Goal: Information Seeking & Learning: Learn about a topic

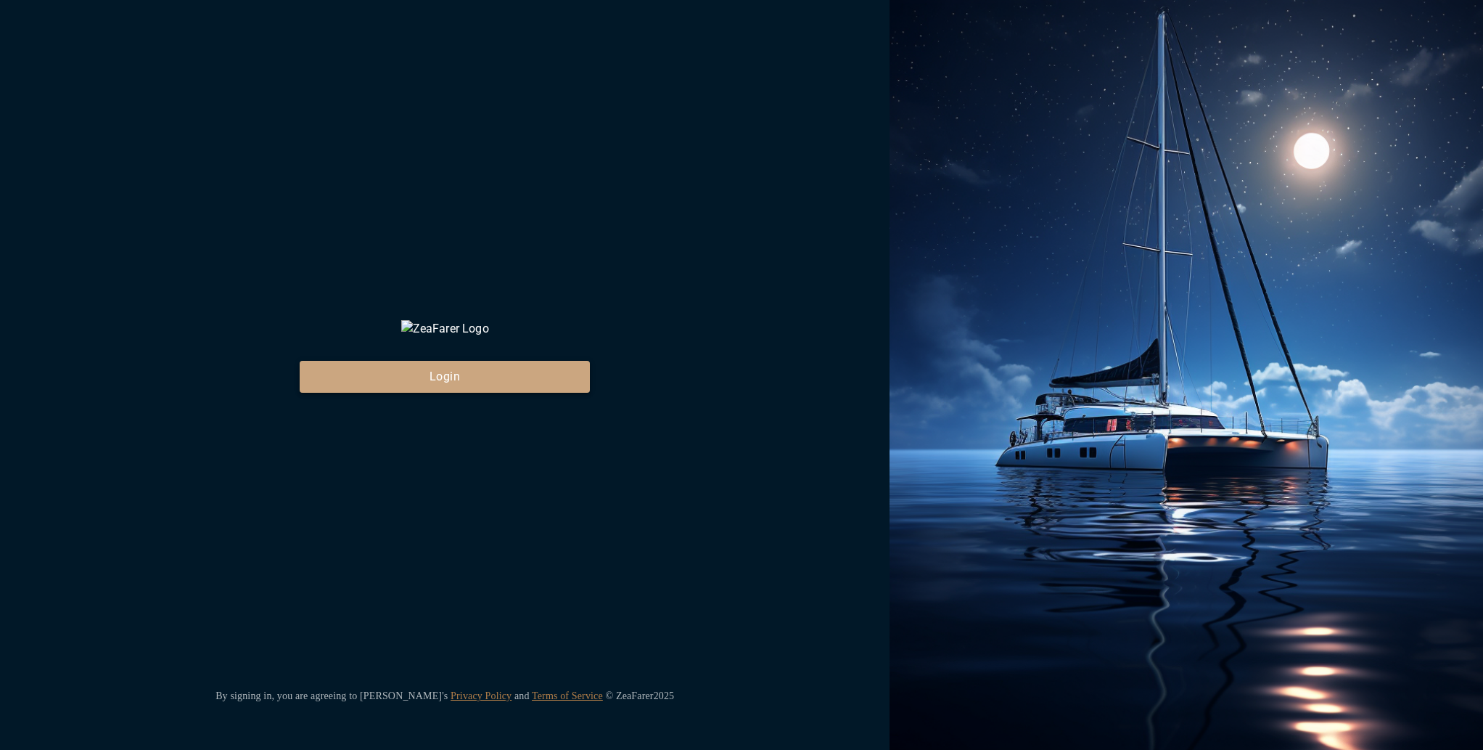
click at [401, 393] on button "Login" at bounding box center [445, 377] width 290 height 32
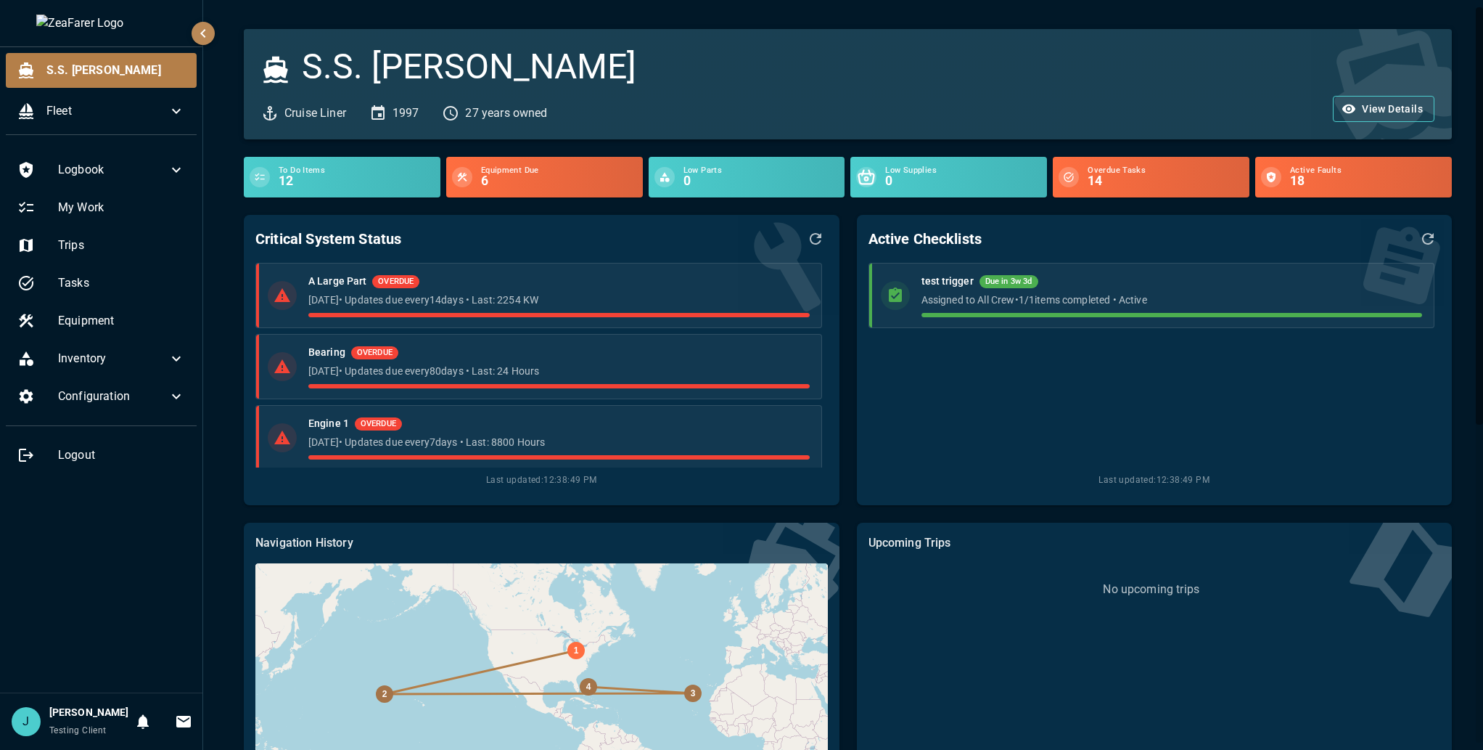
click at [215, 742] on div "S.S. [PERSON_NAME] Liner 1997 27 years owned View Details To Do Items 12 Equipm…" at bounding box center [845, 660] width 1284 height 1320
click at [1344, 102] on icon "button" at bounding box center [1349, 109] width 15 height 15
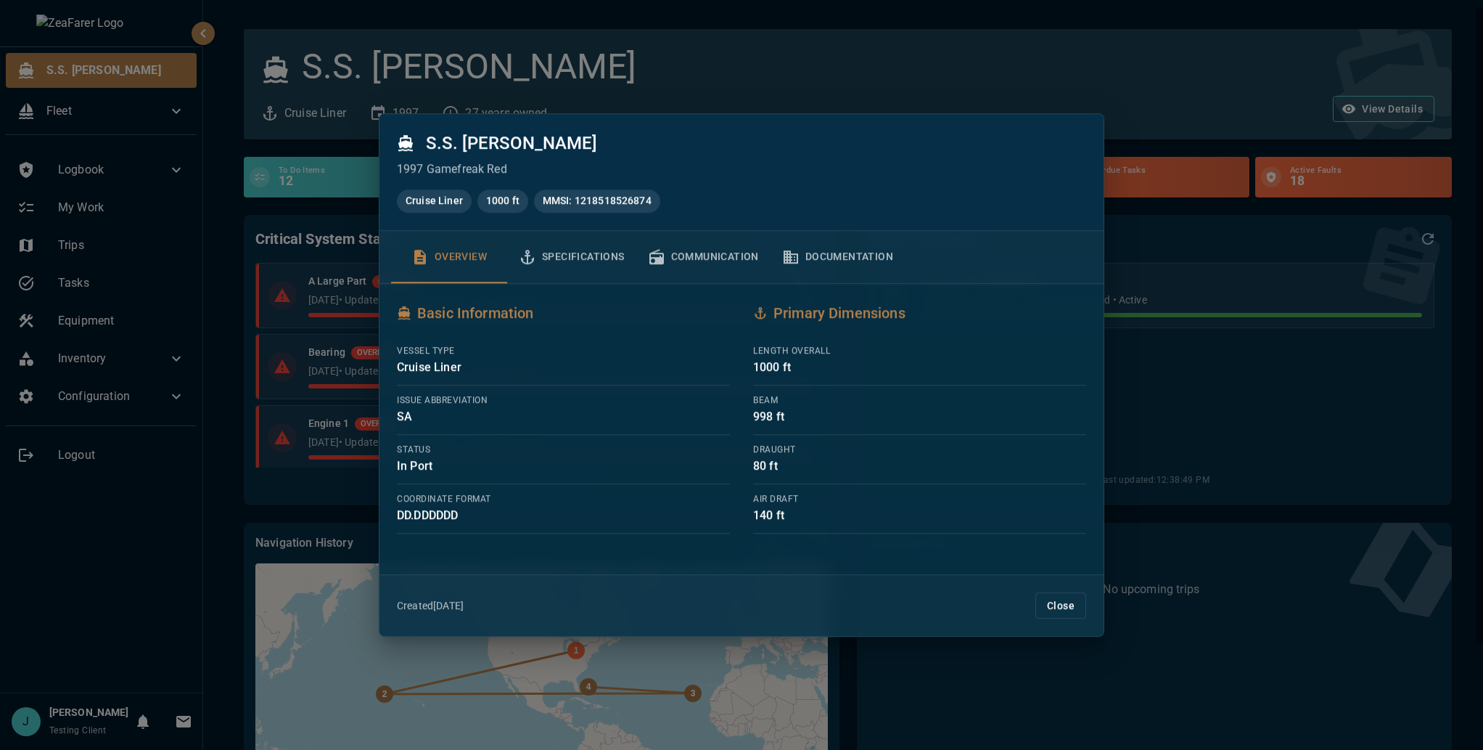
click at [801, 247] on button "Documentation" at bounding box center [838, 257] width 134 height 52
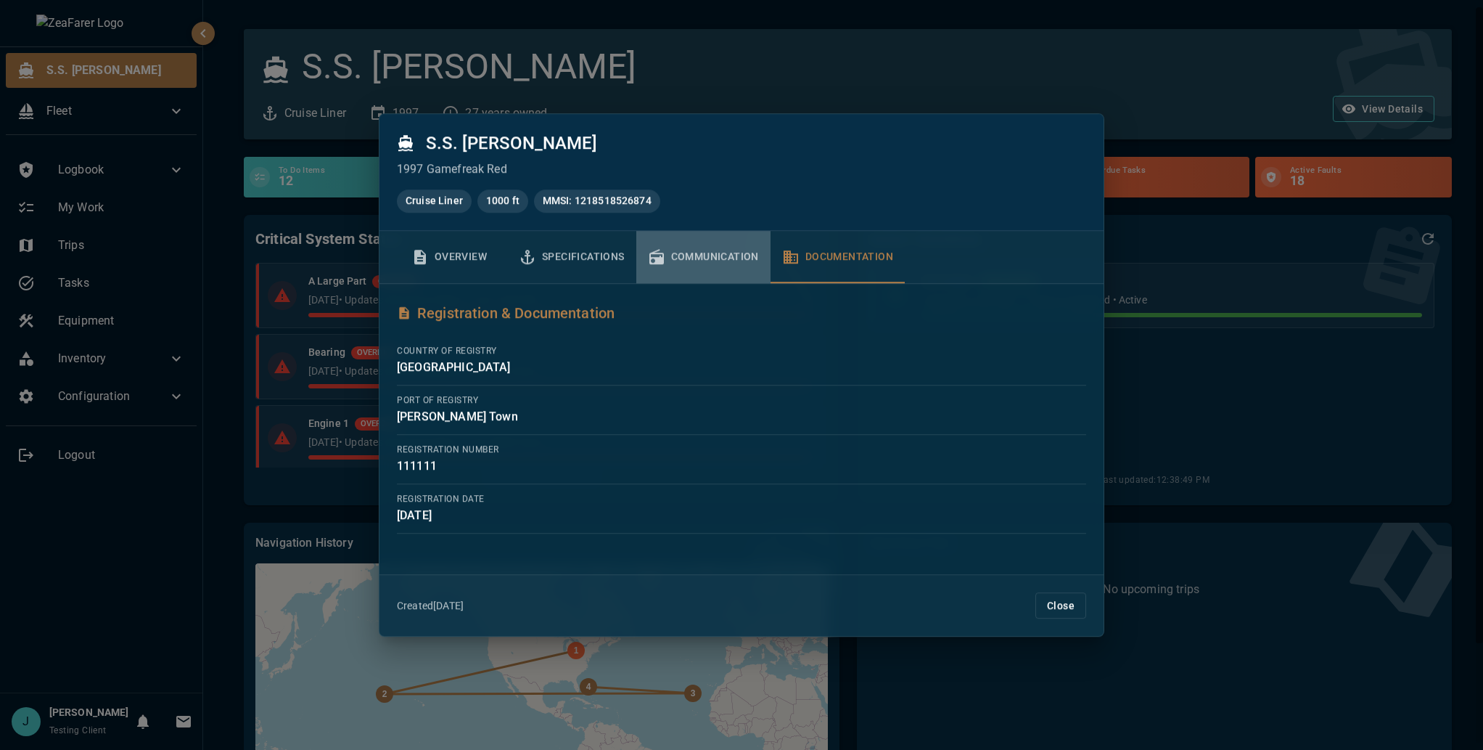
click at [703, 257] on button "Communication" at bounding box center [703, 257] width 134 height 52
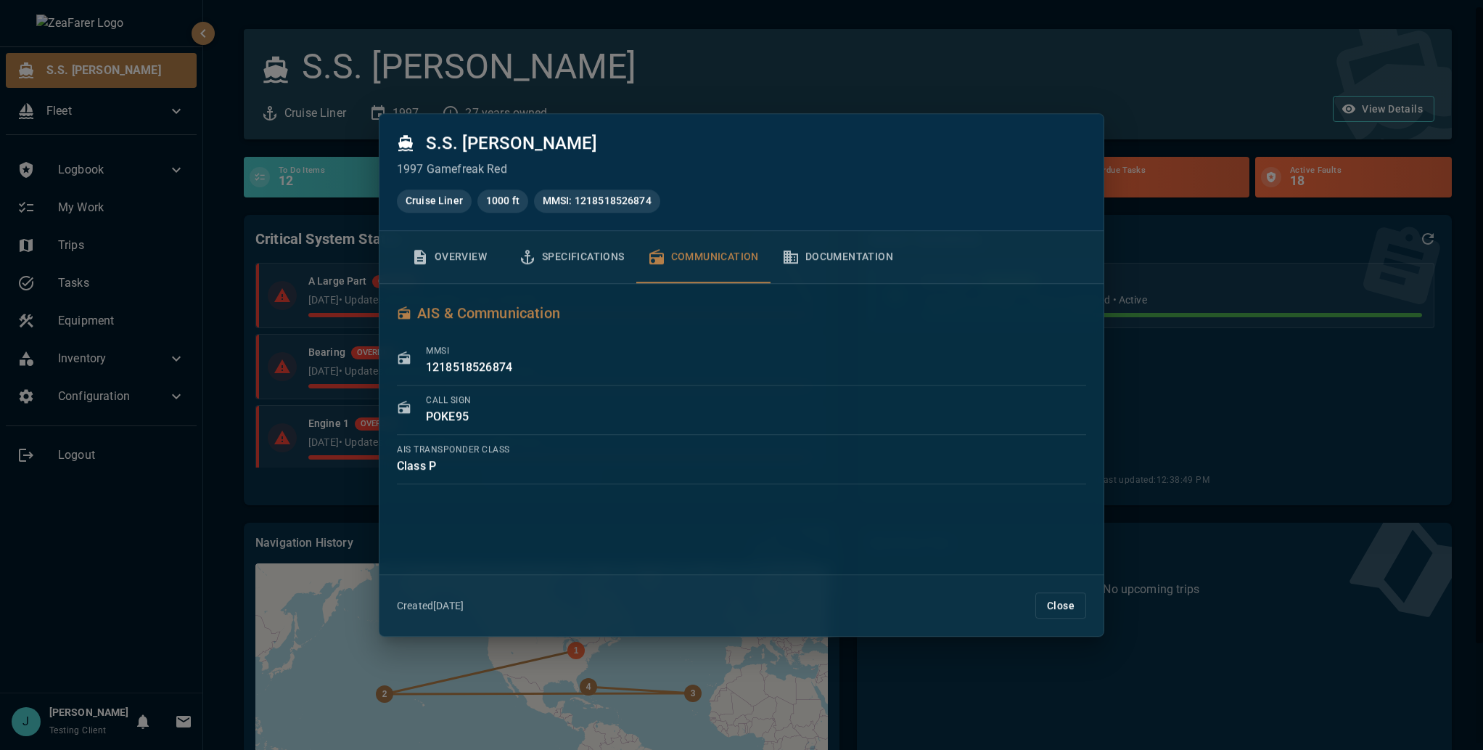
click at [588, 269] on button "Specifications" at bounding box center [571, 257] width 129 height 52
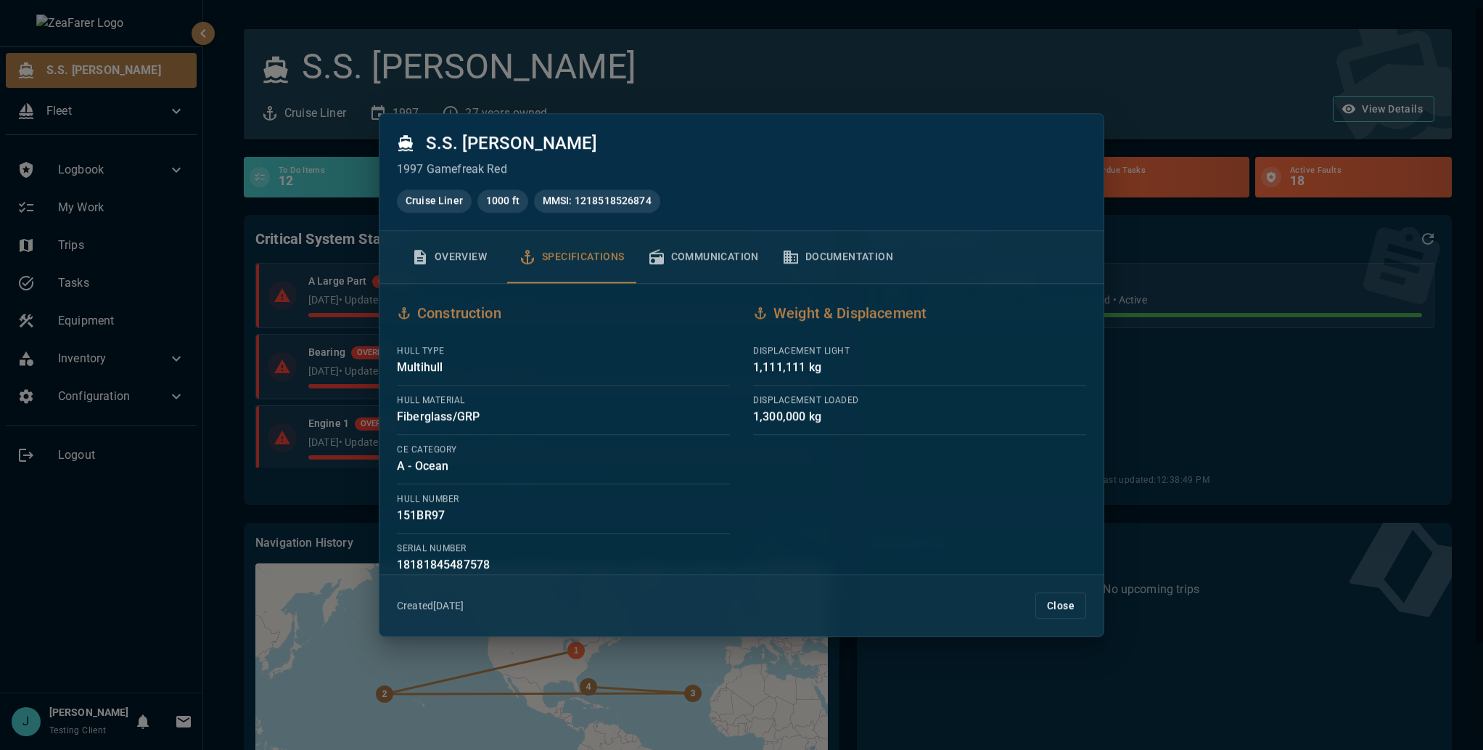
scroll to position [26, 0]
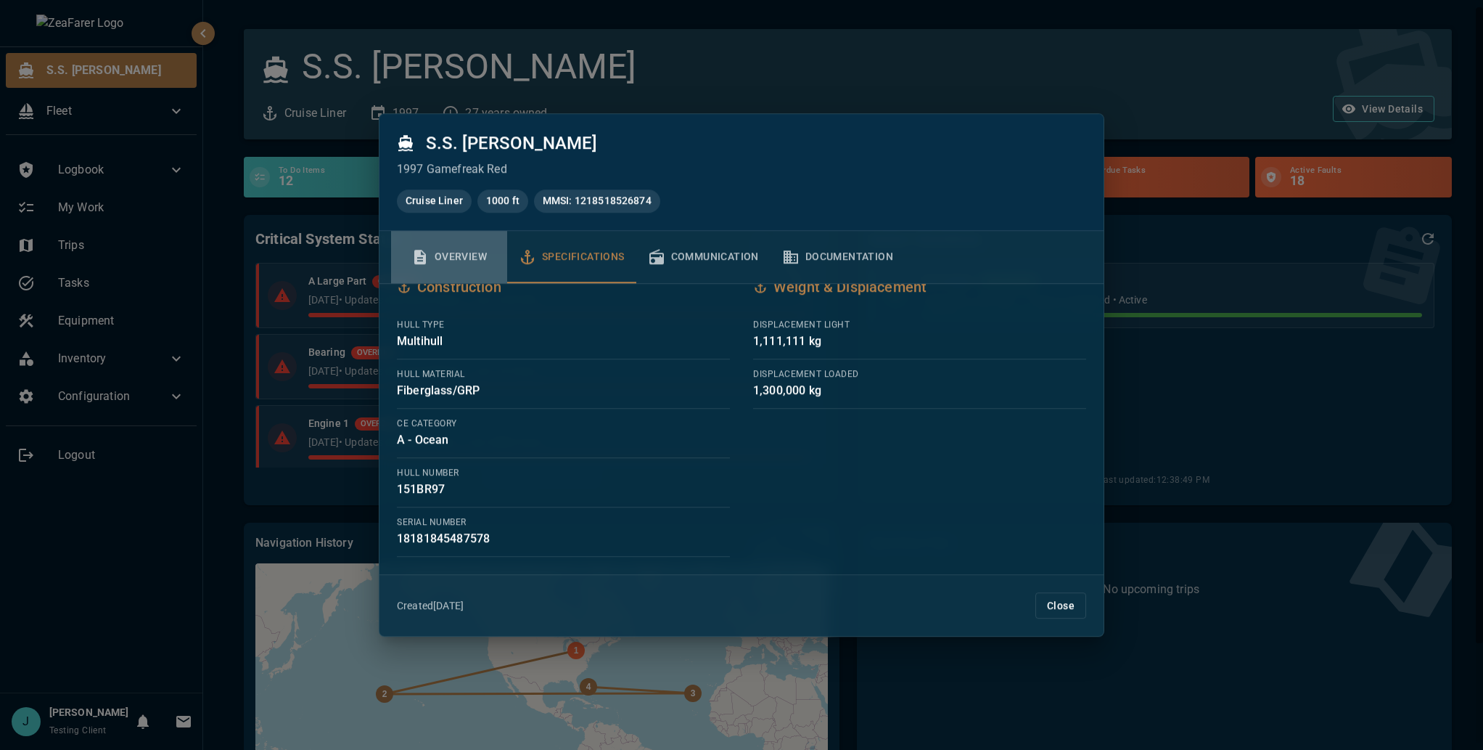
click at [439, 255] on button "Overview" at bounding box center [449, 257] width 116 height 52
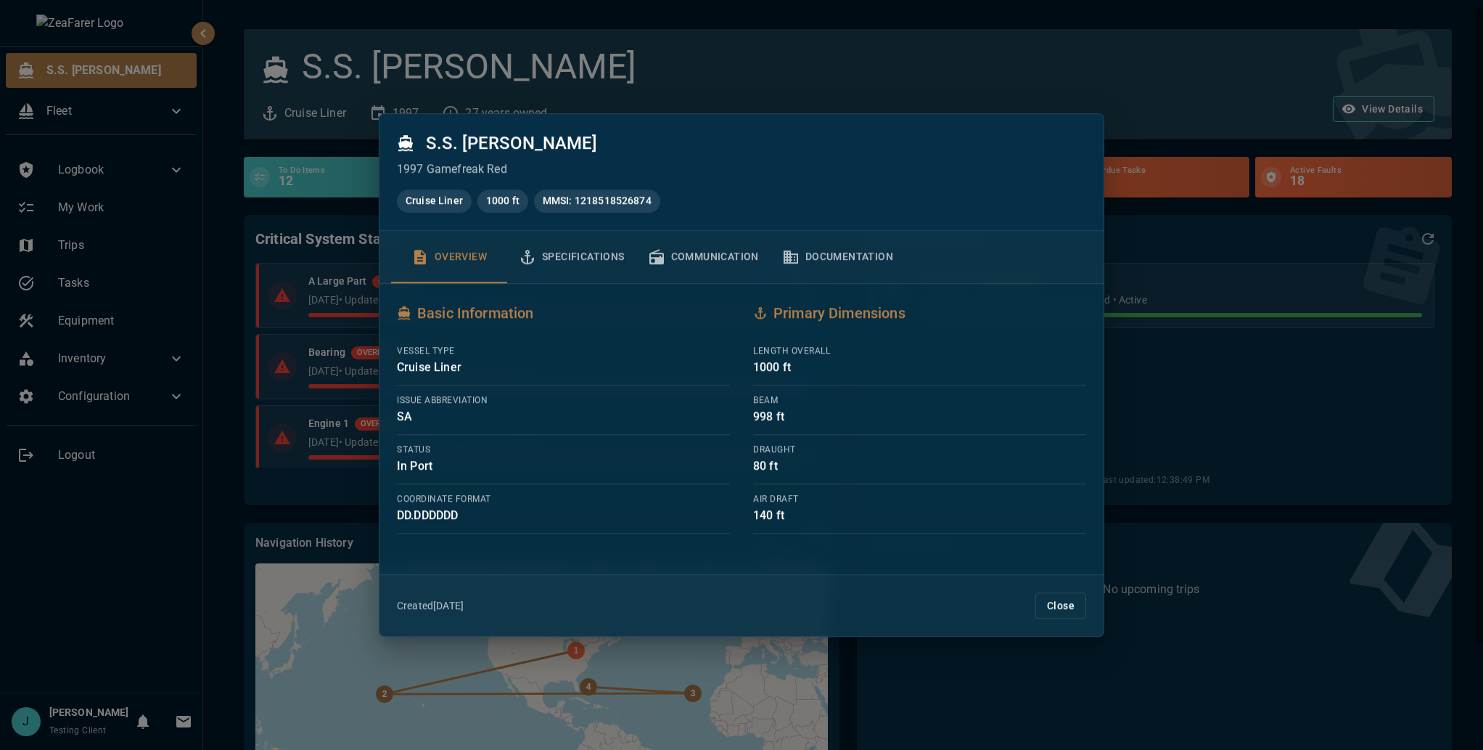
click at [1075, 627] on div "Created [DATE] Close" at bounding box center [741, 606] width 724 height 62
click at [1074, 611] on button "Close" at bounding box center [1060, 605] width 51 height 27
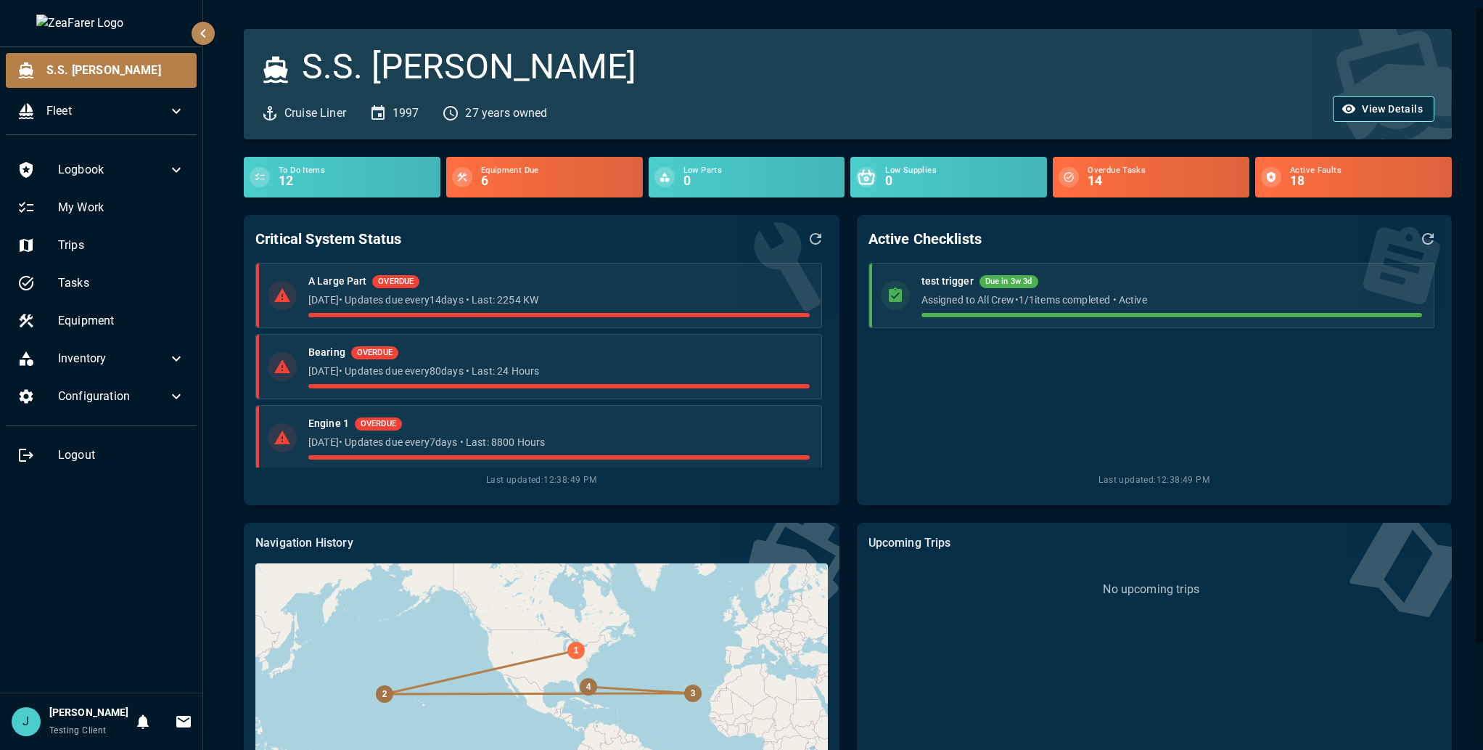
click at [1351, 97] on button "View Details" at bounding box center [1384, 109] width 102 height 27
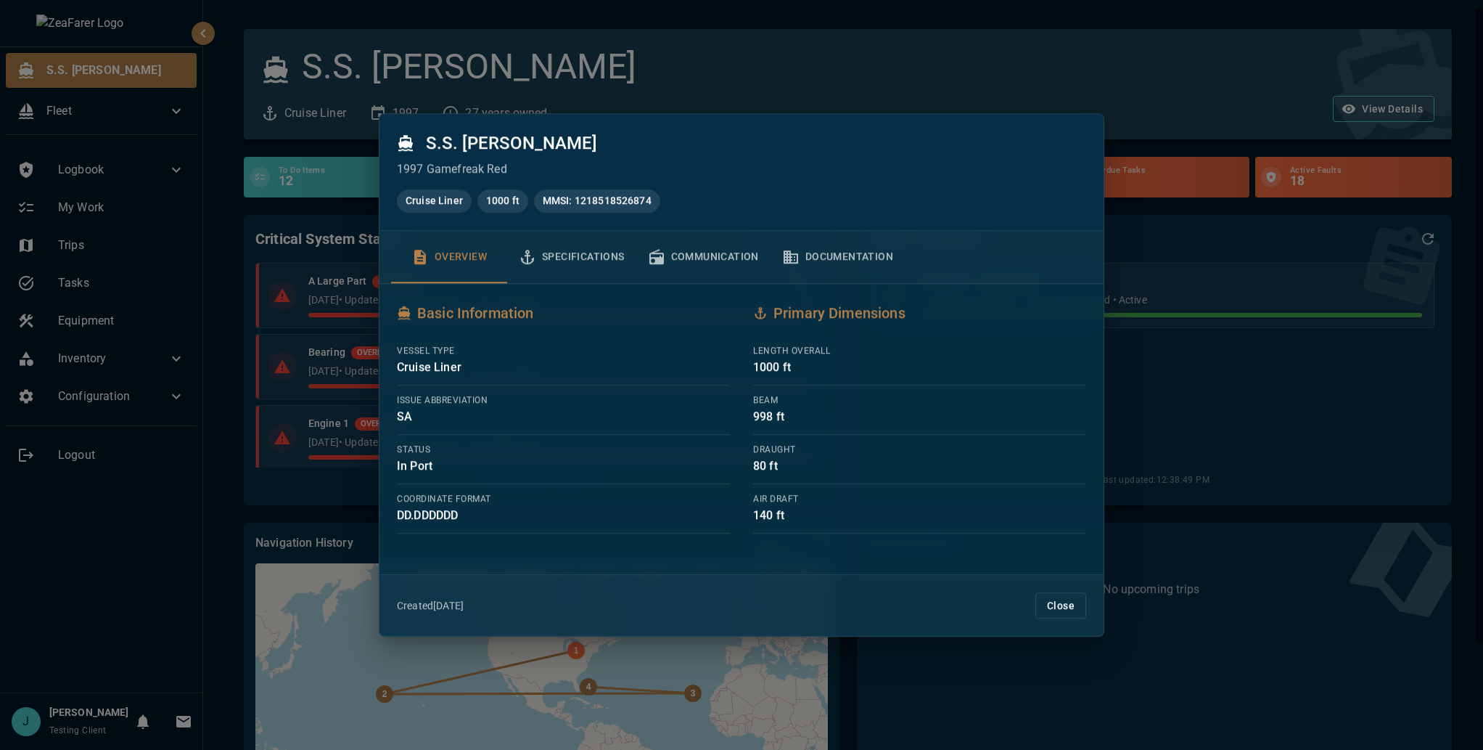
click at [1284, 517] on div at bounding box center [741, 375] width 1483 height 750
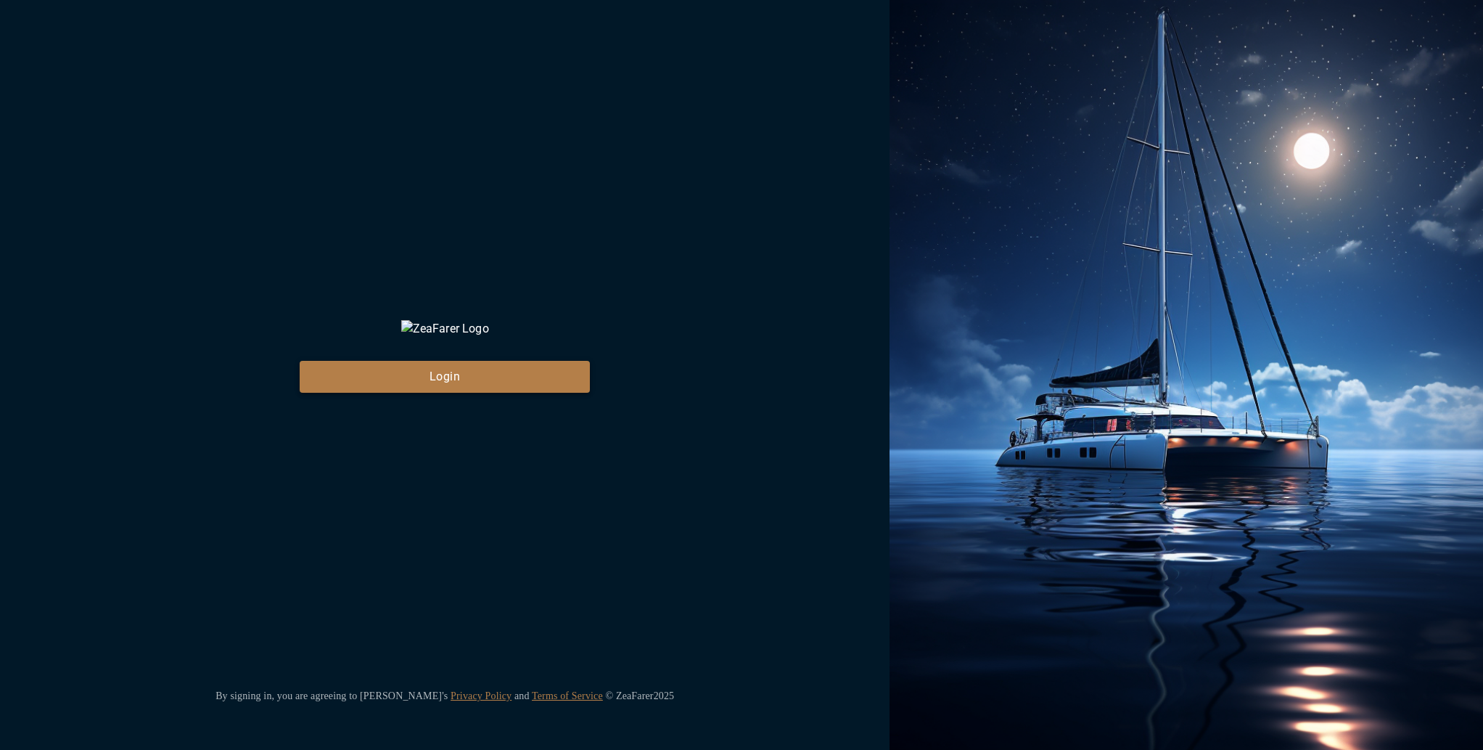
click at [463, 393] on button "Login" at bounding box center [445, 377] width 290 height 32
